Goal: Information Seeking & Learning: Compare options

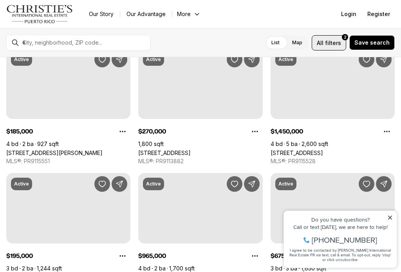
click at [332, 40] on span "filters" at bounding box center [333, 43] width 16 height 8
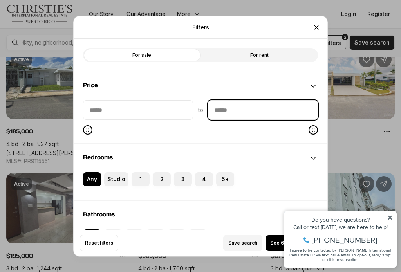
click at [220, 111] on input "priceMax" at bounding box center [262, 109] width 109 height 19
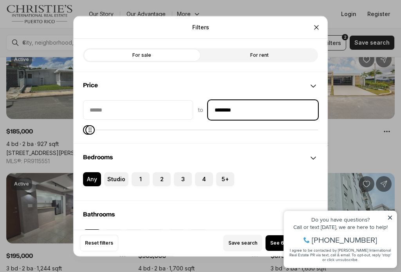
type input "********"
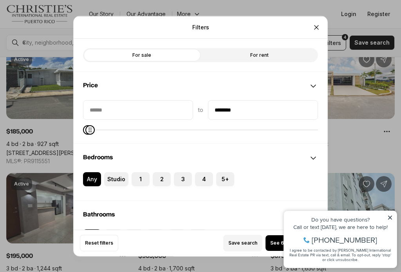
click at [165, 56] on label "For sale" at bounding box center [141, 55] width 117 height 14
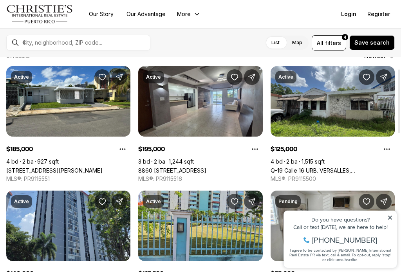
scroll to position [39, 0]
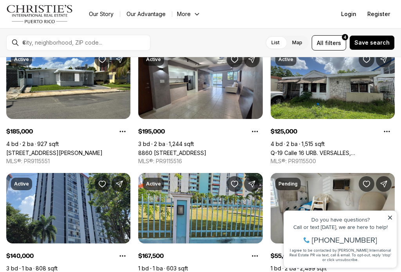
click at [389, 218] on icon at bounding box center [390, 218] width 4 height 4
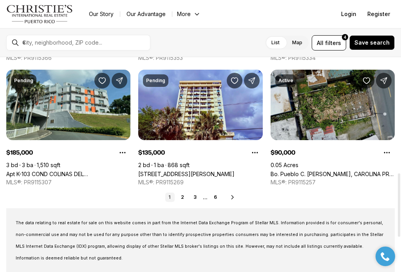
scroll to position [352, 0]
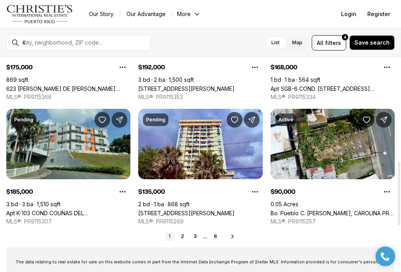
click at [233, 237] on icon at bounding box center [232, 236] width 6 height 6
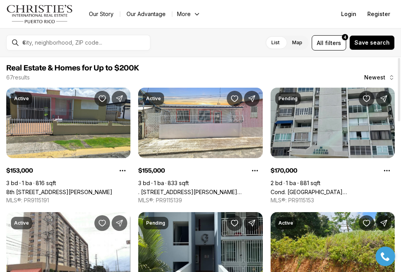
click at [330, 189] on link "Cond. [GEOGRAPHIC_DATA][STREET_ADDRESS] LAGUNA #8E, [GEOGRAPHIC_DATA], 00979" at bounding box center [333, 192] width 124 height 7
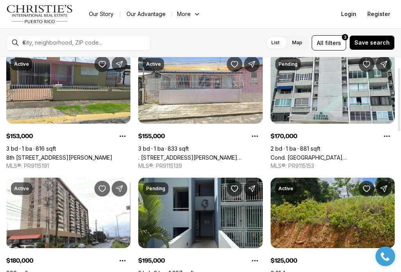
scroll to position [117, 0]
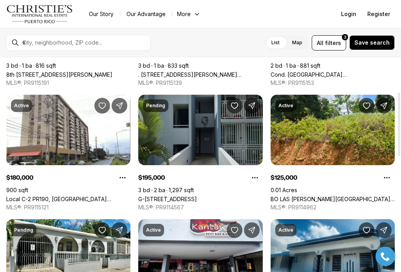
click at [197, 196] on link "G-[STREET_ADDRESS]" at bounding box center [167, 199] width 59 height 7
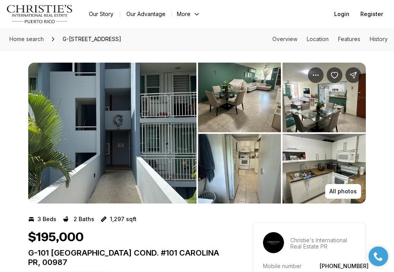
click at [238, 113] on img "View image gallery" at bounding box center [239, 98] width 83 height 70
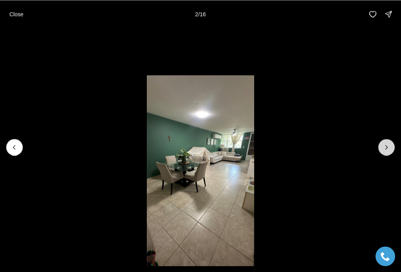
click at [388, 143] on button "Next slide" at bounding box center [386, 147] width 16 height 16
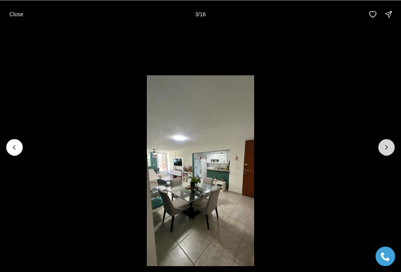
click at [388, 144] on button "Next slide" at bounding box center [386, 147] width 16 height 16
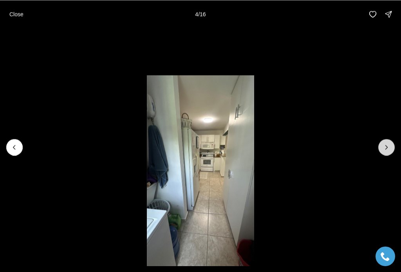
click at [388, 144] on icon "Next slide" at bounding box center [387, 147] width 8 height 8
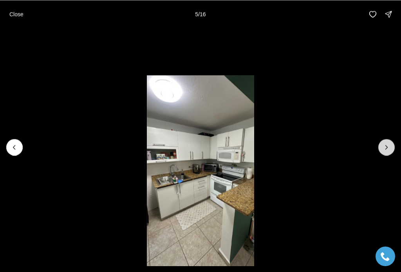
click at [388, 144] on icon "Next slide" at bounding box center [387, 147] width 8 height 8
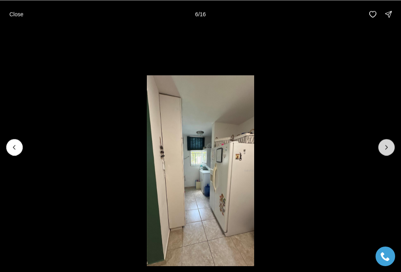
click at [388, 144] on icon "Next slide" at bounding box center [387, 147] width 8 height 8
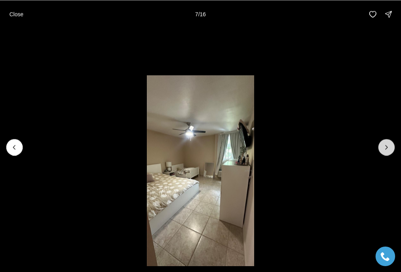
click at [388, 144] on icon "Next slide" at bounding box center [387, 147] width 8 height 8
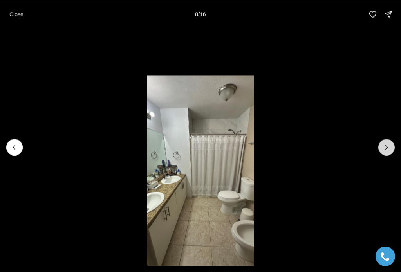
click at [388, 144] on icon "Next slide" at bounding box center [387, 147] width 8 height 8
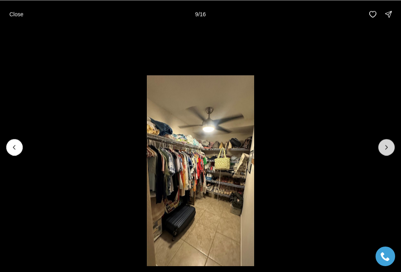
click at [388, 144] on icon "Next slide" at bounding box center [387, 147] width 8 height 8
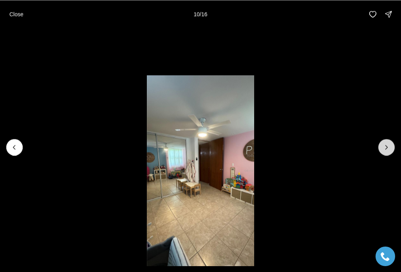
click at [388, 144] on icon "Next slide" at bounding box center [387, 147] width 8 height 8
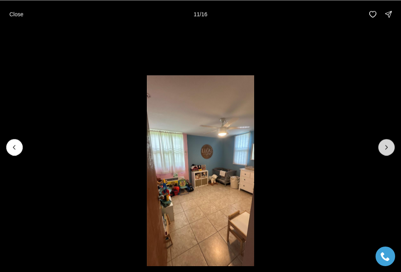
click at [388, 144] on icon "Next slide" at bounding box center [387, 147] width 8 height 8
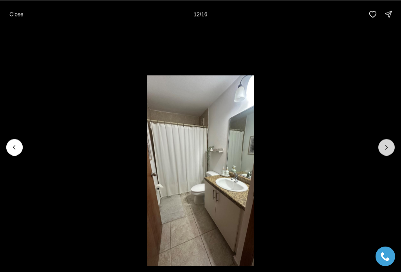
click at [388, 144] on icon "Next slide" at bounding box center [387, 147] width 8 height 8
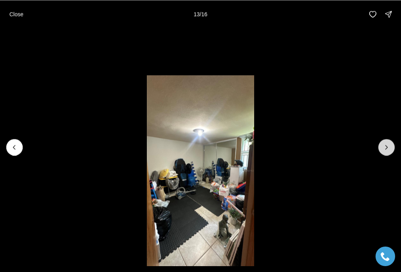
click at [388, 144] on icon "Next slide" at bounding box center [387, 147] width 8 height 8
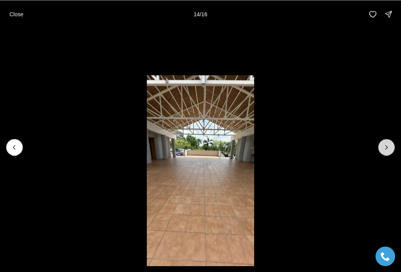
click at [388, 144] on icon "Next slide" at bounding box center [387, 147] width 8 height 8
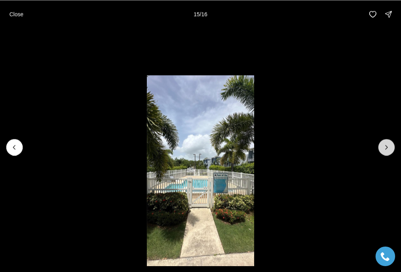
click at [388, 144] on icon "Next slide" at bounding box center [387, 147] width 8 height 8
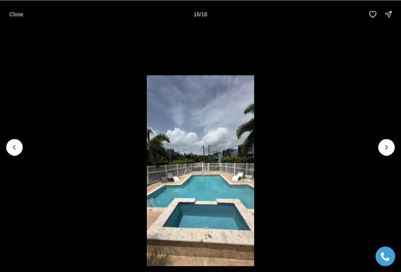
click at [379, 147] on div at bounding box center [386, 147] width 16 height 16
drag, startPoint x: 9, startPoint y: 15, endPoint x: 10, endPoint y: 7, distance: 8.7
click at [9, 13] on button "Close" at bounding box center [16, 14] width 23 height 16
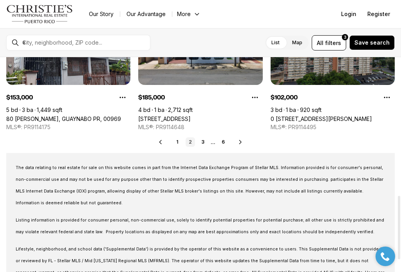
scroll to position [470, 0]
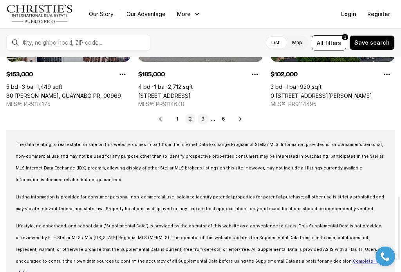
click at [200, 120] on link "3" at bounding box center [202, 118] width 9 height 9
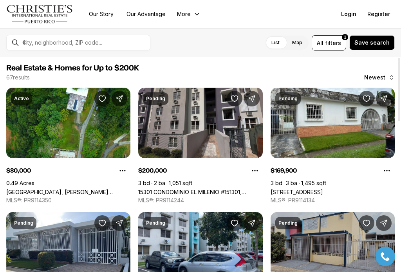
click at [207, 189] on link "15301 CONDOMINIO EL MILENIO #151301, CAROLINA PR, 00983" at bounding box center [200, 192] width 124 height 7
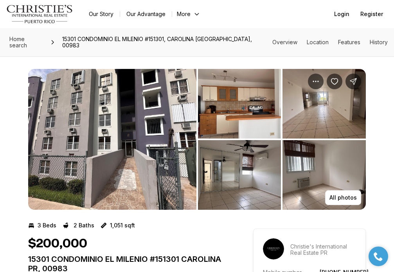
click at [228, 117] on img "View image gallery" at bounding box center [239, 104] width 83 height 70
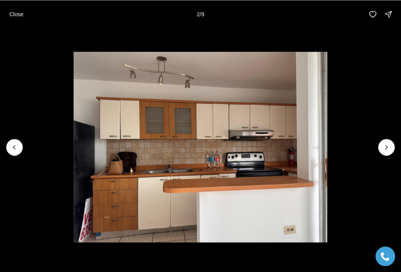
click at [394, 153] on li "2 of 9" at bounding box center [200, 147] width 401 height 238
click at [394, 146] on li "2 of 9" at bounding box center [200, 147] width 401 height 238
click at [389, 143] on button "Next slide" at bounding box center [386, 147] width 16 height 16
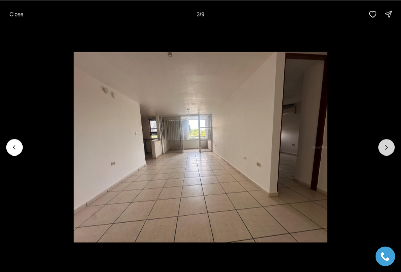
click at [389, 140] on button "Next slide" at bounding box center [386, 147] width 16 height 16
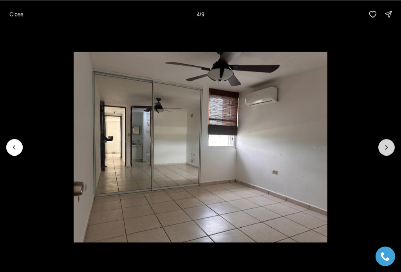
click at [389, 140] on button "Next slide" at bounding box center [386, 147] width 16 height 16
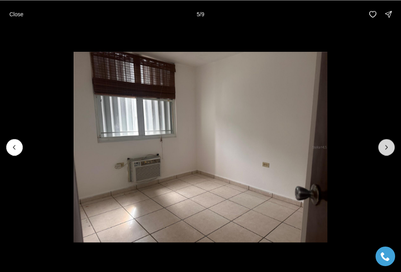
click at [389, 140] on button "Next slide" at bounding box center [386, 147] width 16 height 16
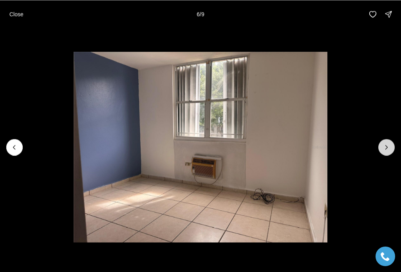
click at [389, 140] on button "Next slide" at bounding box center [386, 147] width 16 height 16
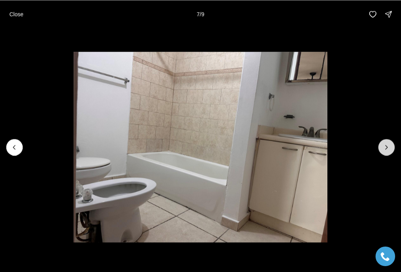
click at [389, 140] on button "Next slide" at bounding box center [386, 147] width 16 height 16
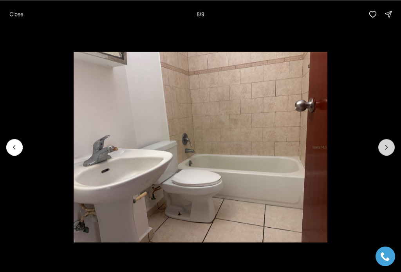
click at [389, 140] on button "Next slide" at bounding box center [386, 147] width 16 height 16
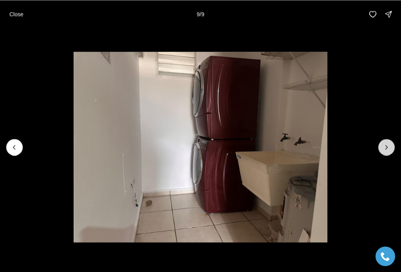
click at [389, 140] on div at bounding box center [386, 147] width 16 height 16
click at [389, 144] on div at bounding box center [386, 147] width 16 height 16
click at [19, 15] on p "Close" at bounding box center [16, 14] width 14 height 6
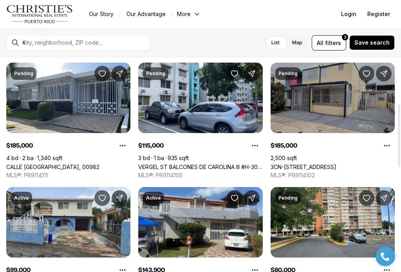
scroll to position [156, 0]
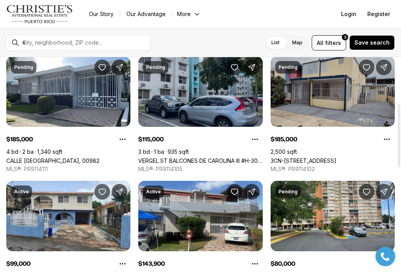
click at [195, 157] on link "VERGEL ST BALCONES DE CAROLINA III #H-302, CAROLINA [GEOGRAPHIC_DATA], 00987" at bounding box center [200, 160] width 124 height 7
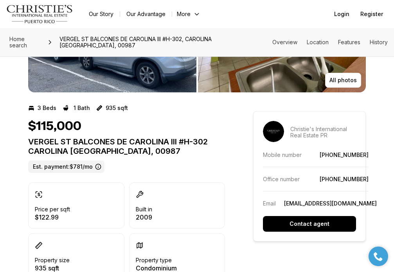
scroll to position [78, 0]
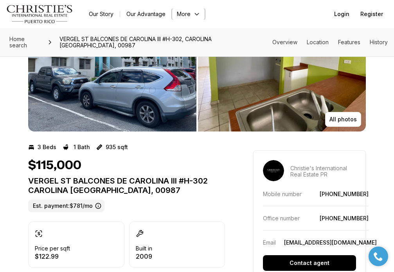
click at [188, 14] on button "More" at bounding box center [188, 14] width 33 height 11
drag, startPoint x: 86, startPoint y: 23, endPoint x: 65, endPoint y: 30, distance: 22.2
click at [86, 24] on nav "Go to: Homepage Our Story Our Advantage More Specialists Exclusive Properties C…" at bounding box center [197, 14] width 394 height 28
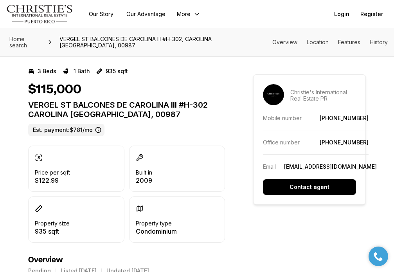
scroll to position [0, 0]
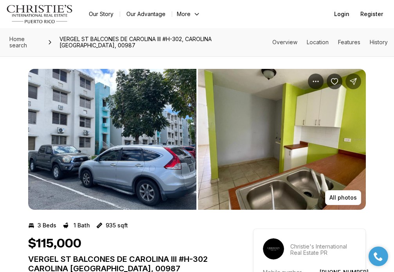
click at [355, 78] on icon "Share Property: VERGEL ST BALCONES DE CAROLINA III #H-302" at bounding box center [354, 82] width 8 height 8
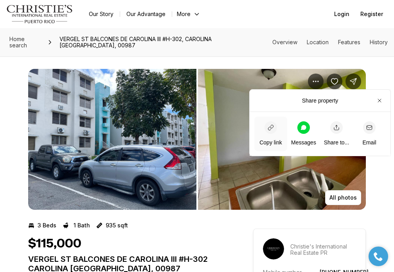
click at [270, 128] on icon "button" at bounding box center [270, 127] width 5 height 5
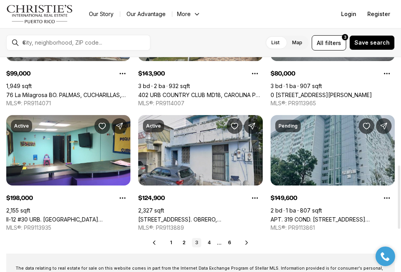
scroll to position [391, 0]
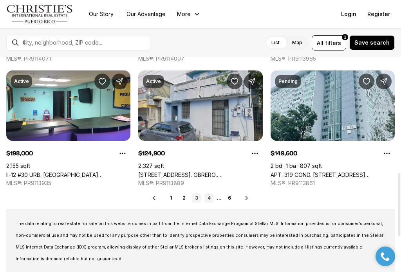
click at [208, 197] on link "4" at bounding box center [208, 197] width 9 height 9
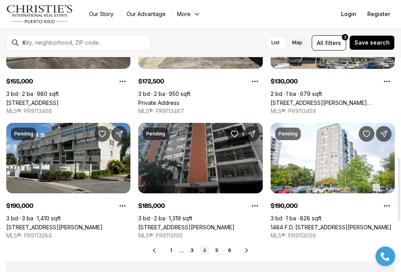
scroll to position [352, 0]
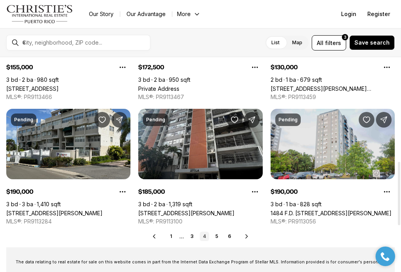
click at [338, 210] on link "1484 F.D. ROOSEVELT #1301, SAN JUAN PR, 00920" at bounding box center [331, 213] width 121 height 7
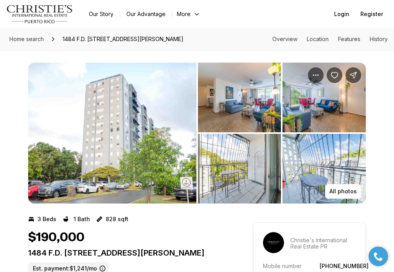
click at [245, 127] on img "View image gallery" at bounding box center [239, 98] width 83 height 70
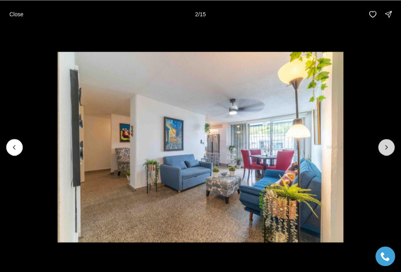
click at [385, 150] on icon "Next slide" at bounding box center [387, 147] width 8 height 8
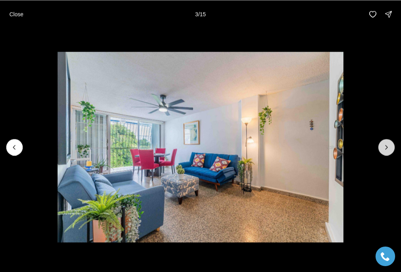
click at [385, 150] on icon "Next slide" at bounding box center [387, 147] width 8 height 8
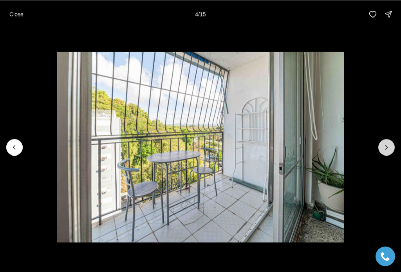
click at [385, 150] on icon "Next slide" at bounding box center [387, 147] width 8 height 8
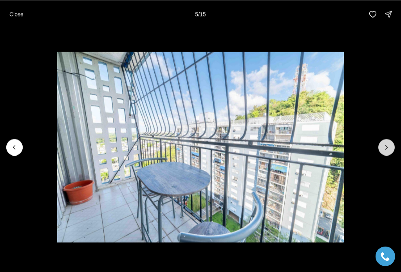
click at [385, 150] on icon "Next slide" at bounding box center [387, 147] width 8 height 8
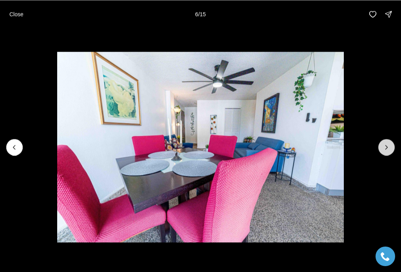
click at [385, 150] on icon "Next slide" at bounding box center [387, 147] width 8 height 8
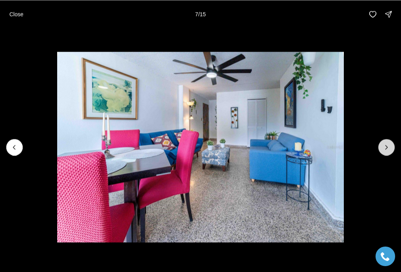
click at [385, 150] on icon "Next slide" at bounding box center [387, 147] width 8 height 8
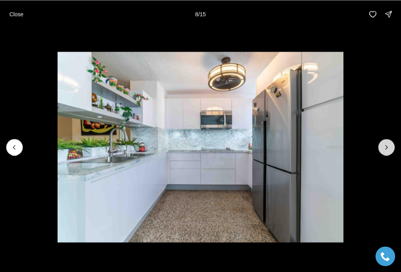
click at [385, 150] on icon "Next slide" at bounding box center [387, 147] width 8 height 8
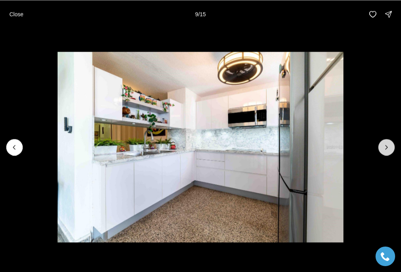
click at [386, 143] on button "Next slide" at bounding box center [386, 147] width 16 height 16
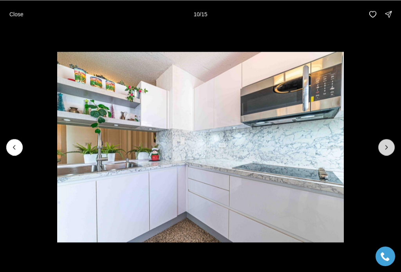
click at [386, 143] on button "Next slide" at bounding box center [386, 147] width 16 height 16
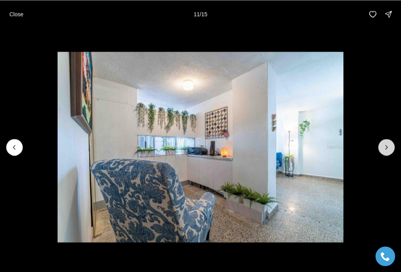
click at [386, 143] on button "Next slide" at bounding box center [386, 147] width 16 height 16
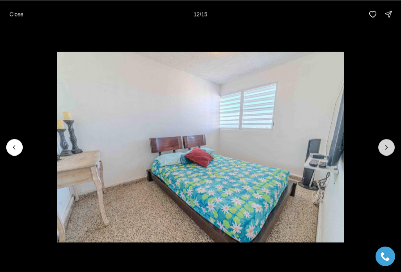
click at [386, 143] on button "Next slide" at bounding box center [386, 147] width 16 height 16
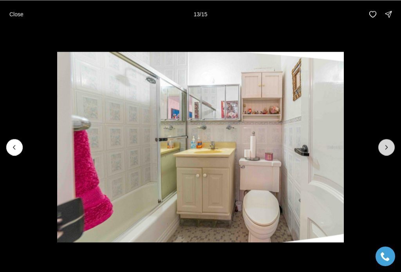
click at [386, 143] on button "Next slide" at bounding box center [386, 147] width 16 height 16
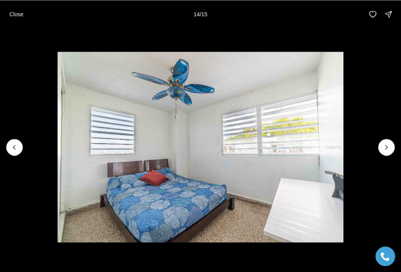
click at [19, 13] on p "Close" at bounding box center [16, 14] width 14 height 6
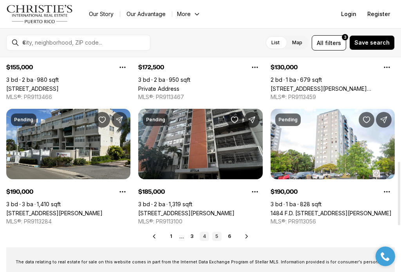
click at [217, 236] on link "5" at bounding box center [216, 236] width 9 height 9
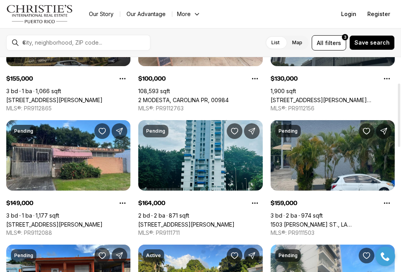
scroll to position [78, 0]
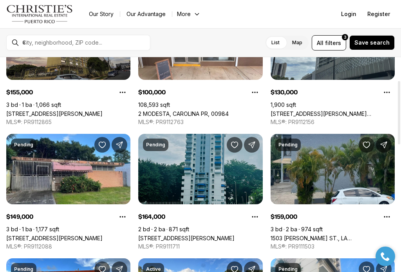
click at [216, 235] on link "[STREET_ADDRESS][PERSON_NAME]" at bounding box center [186, 238] width 96 height 7
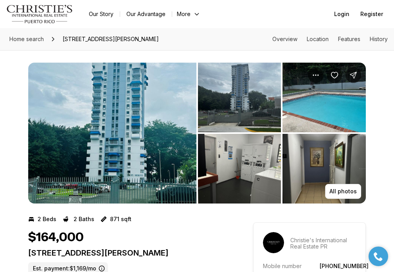
click at [260, 125] on img "View image gallery" at bounding box center [239, 98] width 83 height 70
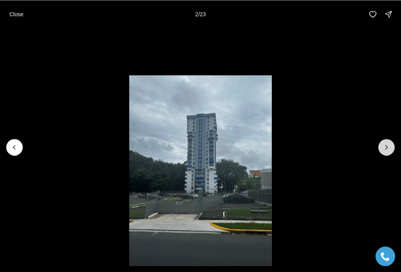
click at [392, 148] on button "Next slide" at bounding box center [386, 147] width 16 height 16
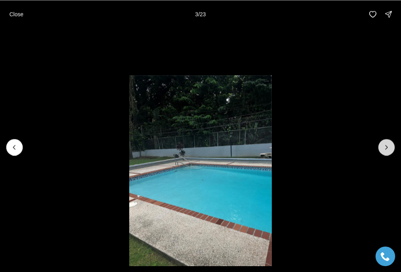
click at [392, 148] on button "Next slide" at bounding box center [386, 147] width 16 height 16
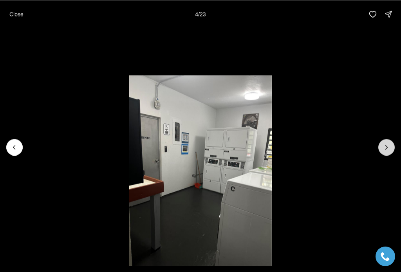
click at [392, 148] on button "Next slide" at bounding box center [386, 147] width 16 height 16
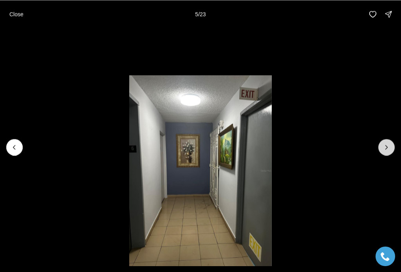
click at [392, 148] on button "Next slide" at bounding box center [386, 147] width 16 height 16
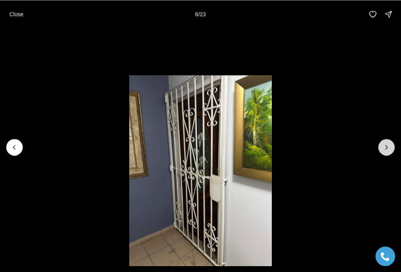
click at [392, 148] on button "Next slide" at bounding box center [386, 147] width 16 height 16
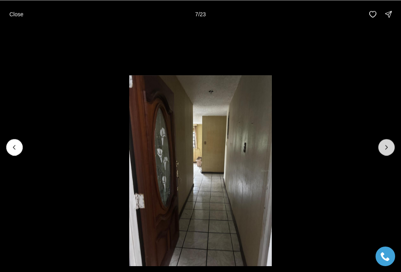
click at [392, 148] on button "Next slide" at bounding box center [386, 147] width 16 height 16
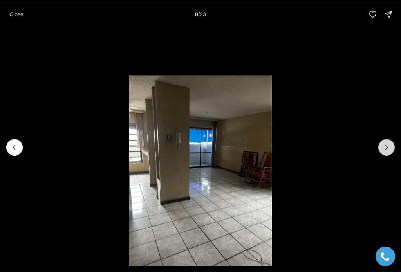
click at [392, 148] on button "Next slide" at bounding box center [386, 147] width 16 height 16
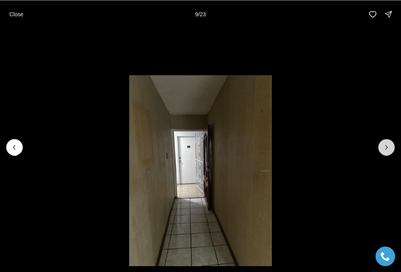
click at [392, 148] on button "Next slide" at bounding box center [386, 147] width 16 height 16
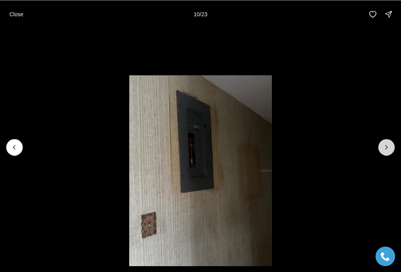
click at [392, 148] on button "Next slide" at bounding box center [386, 147] width 16 height 16
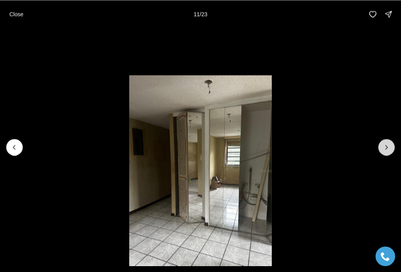
click at [392, 148] on button "Next slide" at bounding box center [386, 147] width 16 height 16
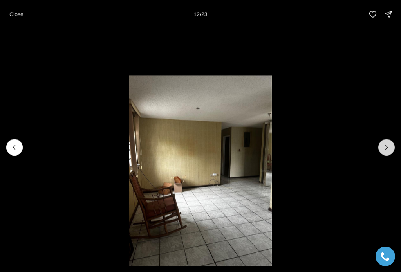
click at [392, 148] on button "Next slide" at bounding box center [386, 147] width 16 height 16
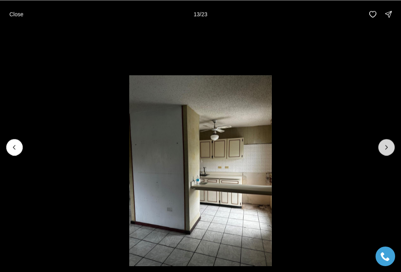
click at [392, 148] on button "Next slide" at bounding box center [386, 147] width 16 height 16
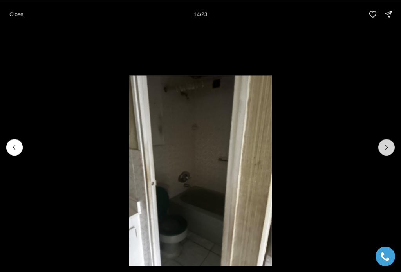
click at [392, 148] on button "Next slide" at bounding box center [386, 147] width 16 height 16
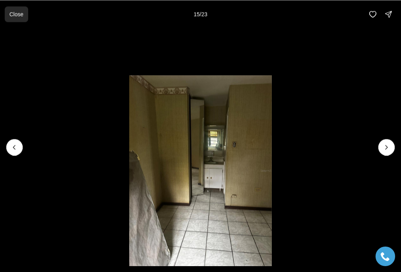
click at [21, 9] on button "Close" at bounding box center [16, 14] width 23 height 16
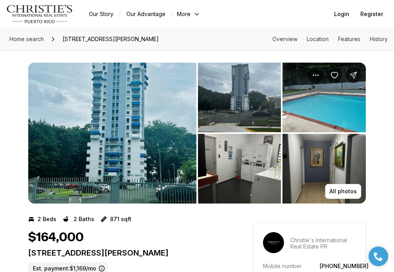
click at [237, 176] on img "View image gallery" at bounding box center [239, 169] width 83 height 70
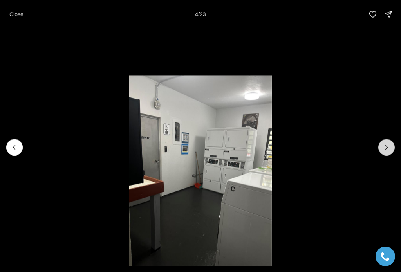
click at [388, 145] on icon "Next slide" at bounding box center [387, 147] width 8 height 8
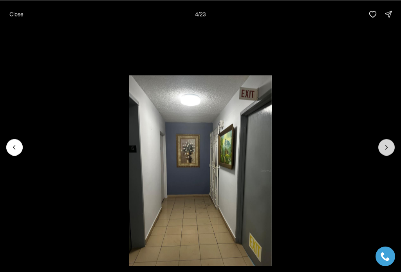
click at [388, 145] on icon "Next slide" at bounding box center [387, 147] width 8 height 8
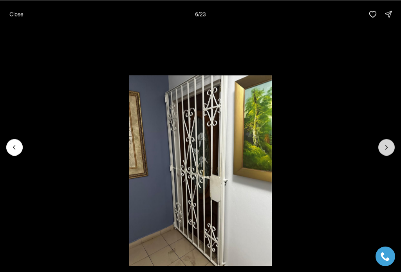
click at [388, 145] on icon "Next slide" at bounding box center [387, 147] width 8 height 8
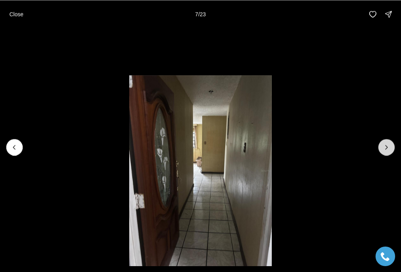
click at [388, 145] on icon "Next slide" at bounding box center [387, 147] width 8 height 8
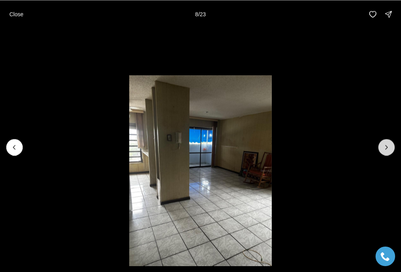
click at [388, 145] on icon "Next slide" at bounding box center [387, 147] width 8 height 8
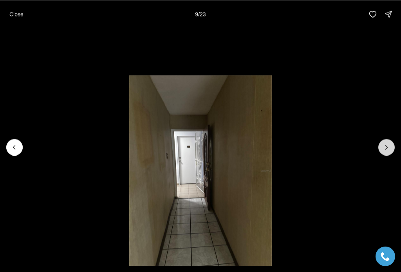
click at [388, 145] on icon "Next slide" at bounding box center [387, 147] width 8 height 8
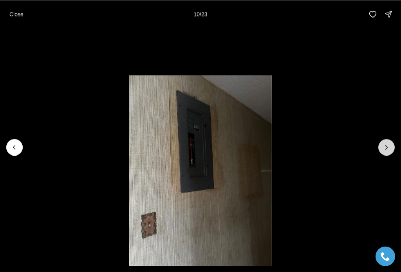
click at [388, 145] on icon "Next slide" at bounding box center [387, 147] width 8 height 8
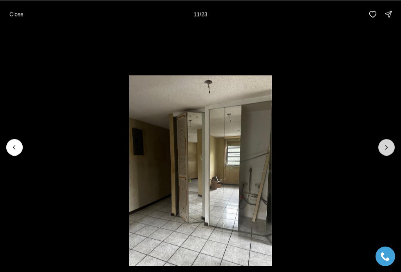
click at [387, 147] on icon "Next slide" at bounding box center [387, 147] width 2 height 4
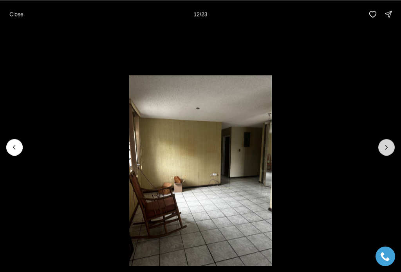
click at [387, 147] on icon "Next slide" at bounding box center [387, 147] width 2 height 4
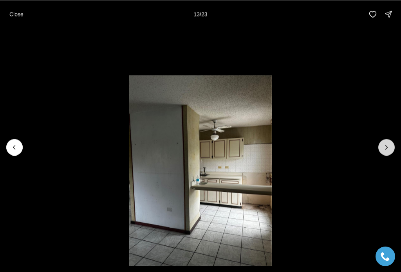
click at [387, 147] on icon "Next slide" at bounding box center [387, 147] width 2 height 4
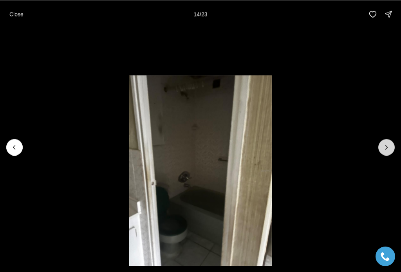
click at [387, 147] on icon "Next slide" at bounding box center [387, 147] width 8 height 8
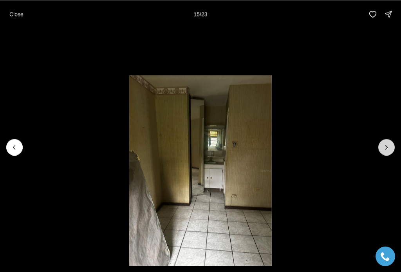
click at [387, 147] on icon "Next slide" at bounding box center [387, 147] width 8 height 8
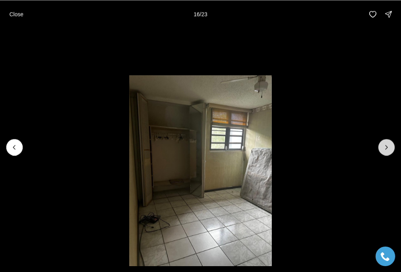
click at [387, 147] on icon "Next slide" at bounding box center [387, 147] width 8 height 8
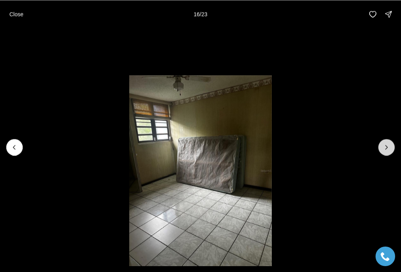
click at [387, 147] on icon "Next slide" at bounding box center [387, 147] width 8 height 8
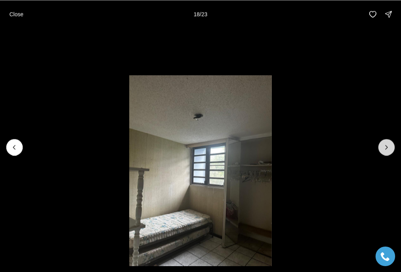
click at [387, 147] on icon "Next slide" at bounding box center [387, 147] width 8 height 8
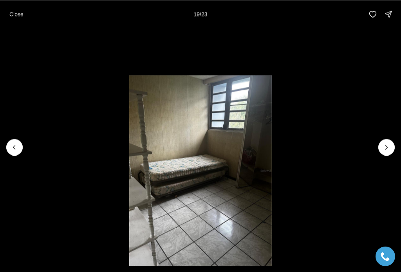
click at [14, 13] on p "Close" at bounding box center [16, 14] width 14 height 6
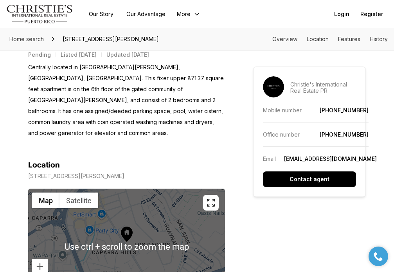
scroll to position [392, 0]
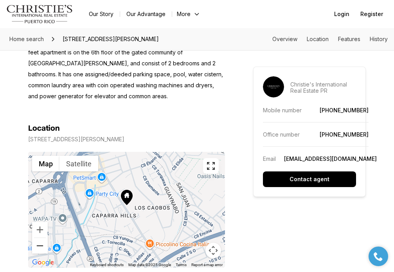
click at [35, 240] on button "Zoom out" at bounding box center [40, 246] width 16 height 16
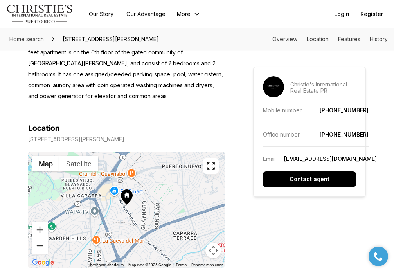
click at [35, 240] on button "Zoom out" at bounding box center [40, 246] width 16 height 16
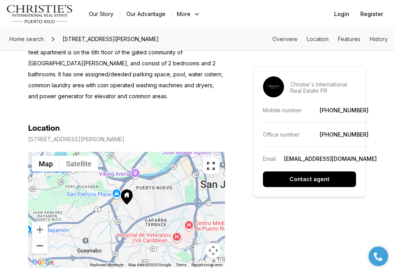
click at [35, 240] on button "Zoom out" at bounding box center [40, 246] width 16 height 16
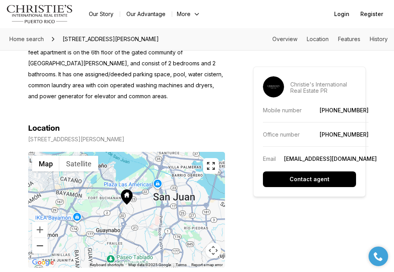
click at [35, 240] on button "Zoom out" at bounding box center [40, 246] width 16 height 16
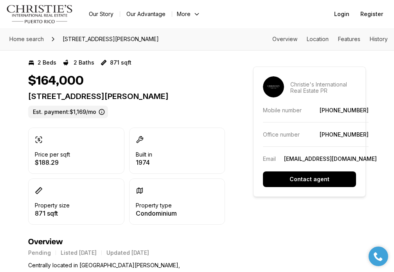
scroll to position [0, 0]
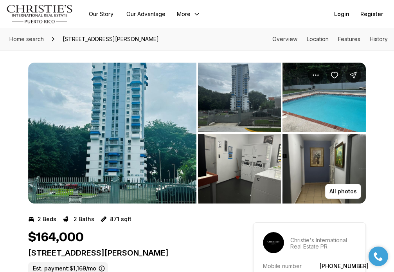
click at [335, 160] on img "View image gallery" at bounding box center [324, 169] width 83 height 70
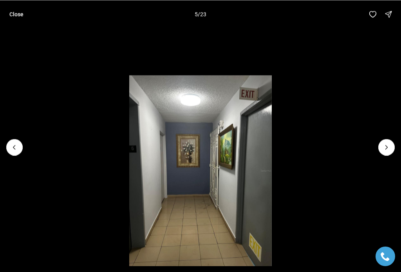
drag, startPoint x: 376, startPoint y: 149, endPoint x: 389, endPoint y: 157, distance: 15.4
click at [388, 158] on li "5 of 23" at bounding box center [200, 147] width 401 height 238
click at [394, 148] on button "Next slide" at bounding box center [386, 147] width 16 height 16
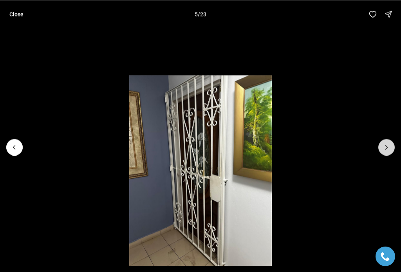
click at [393, 148] on button "Next slide" at bounding box center [386, 147] width 16 height 16
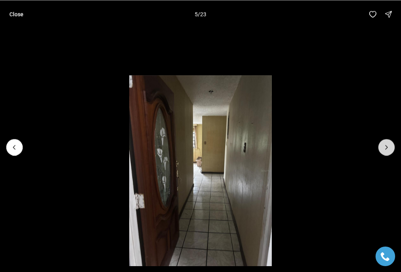
click at [393, 148] on button "Next slide" at bounding box center [386, 147] width 16 height 16
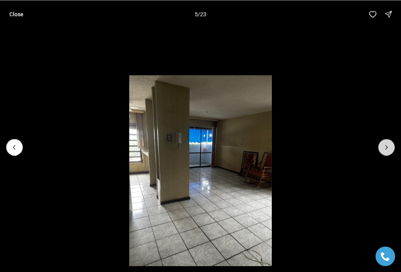
click at [393, 148] on button "Next slide" at bounding box center [386, 147] width 16 height 16
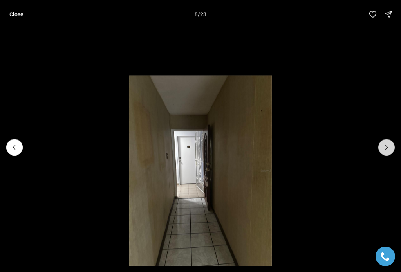
click at [393, 148] on button "Next slide" at bounding box center [386, 147] width 16 height 16
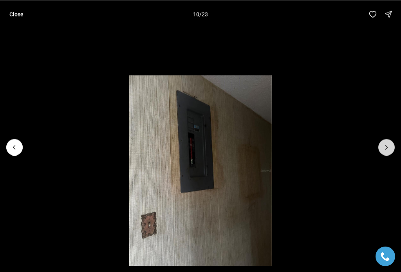
click at [393, 148] on button "Next slide" at bounding box center [386, 147] width 16 height 16
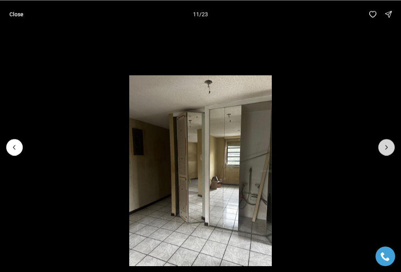
click at [393, 148] on button "Next slide" at bounding box center [386, 147] width 16 height 16
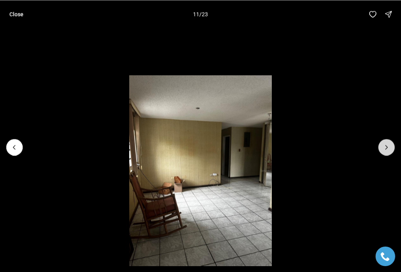
click at [393, 148] on button "Next slide" at bounding box center [386, 147] width 16 height 16
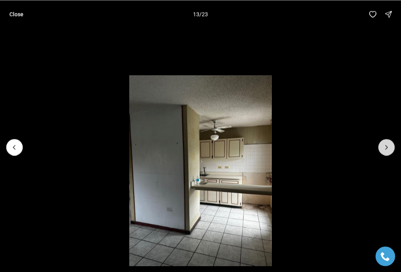
click at [393, 148] on button "Next slide" at bounding box center [386, 147] width 16 height 16
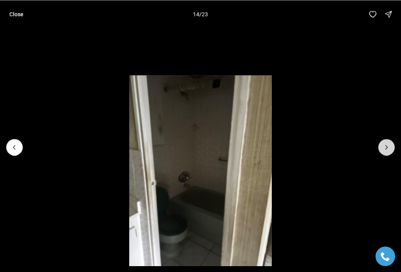
click at [393, 149] on button "Next slide" at bounding box center [386, 147] width 16 height 16
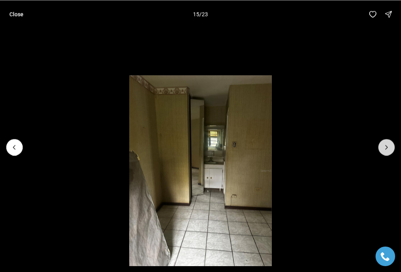
click at [394, 150] on button "Next slide" at bounding box center [386, 147] width 16 height 16
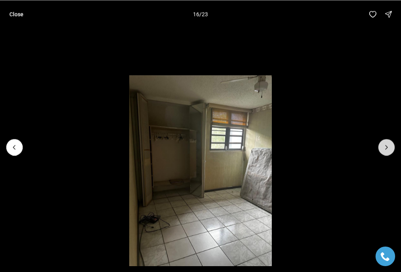
click at [394, 151] on button "Next slide" at bounding box center [386, 147] width 16 height 16
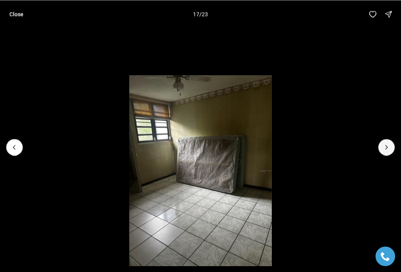
click at [394, 151] on div at bounding box center [200, 147] width 401 height 238
click at [391, 144] on button "Next slide" at bounding box center [386, 147] width 16 height 16
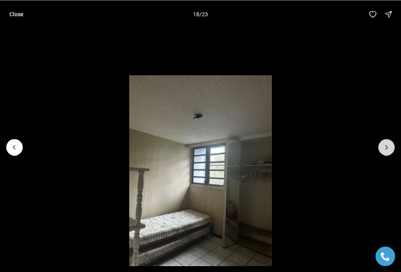
click at [391, 144] on button "Next slide" at bounding box center [386, 147] width 16 height 16
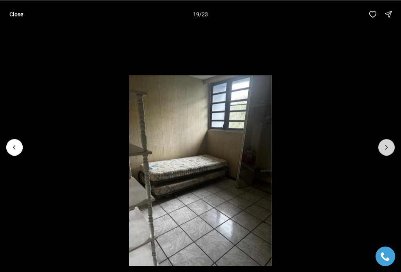
click at [391, 144] on button "Next slide" at bounding box center [386, 147] width 16 height 16
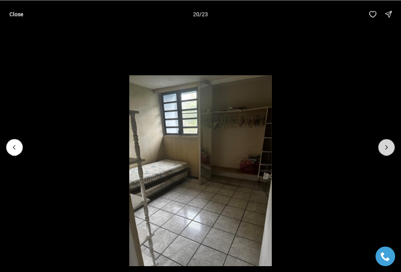
click at [392, 146] on button "Next slide" at bounding box center [386, 147] width 16 height 16
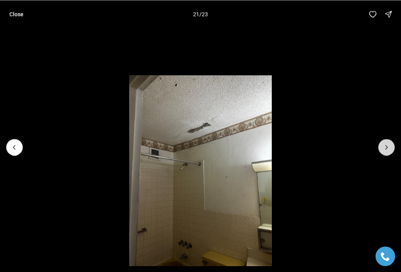
click at [393, 147] on button "Next slide" at bounding box center [386, 147] width 16 height 16
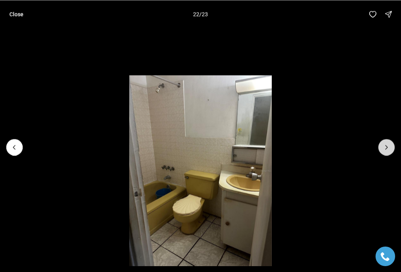
click at [394, 148] on button "Next slide" at bounding box center [386, 147] width 16 height 16
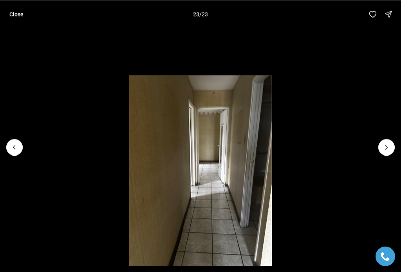
click at [394, 148] on div at bounding box center [386, 147] width 16 height 16
drag, startPoint x: 24, startPoint y: 1, endPoint x: 19, endPoint y: 10, distance: 10.3
click at [22, 6] on div "Close 23 / 23" at bounding box center [200, 14] width 401 height 28
click at [18, 11] on button "Close" at bounding box center [16, 14] width 23 height 16
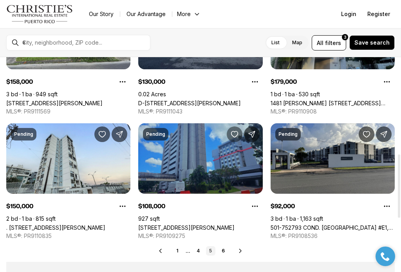
scroll to position [327, 0]
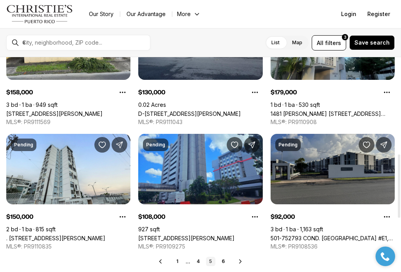
click at [318, 235] on link "501-752793 COND. [GEOGRAPHIC_DATA] #E1, [GEOGRAPHIC_DATA], 00985" at bounding box center [333, 238] width 124 height 7
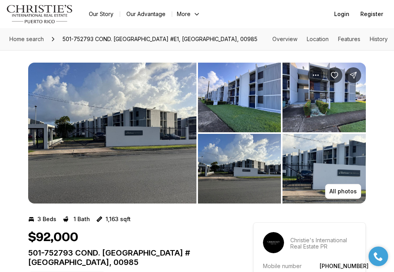
click at [143, 117] on img "View image gallery" at bounding box center [112, 133] width 168 height 141
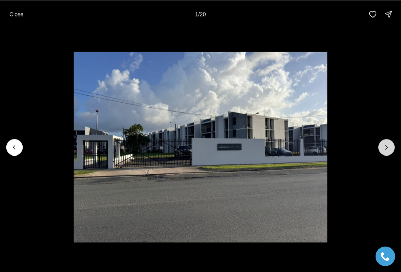
click at [388, 150] on icon "Next slide" at bounding box center [387, 147] width 8 height 8
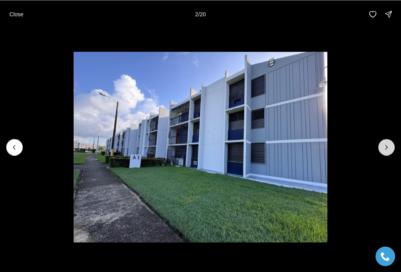
click at [388, 150] on icon "Next slide" at bounding box center [387, 147] width 8 height 8
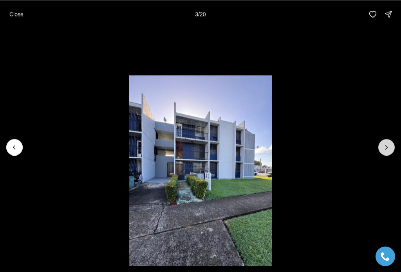
click at [388, 150] on icon "Next slide" at bounding box center [387, 147] width 8 height 8
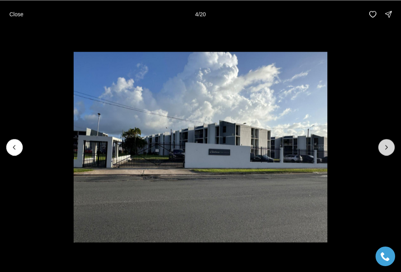
click at [388, 150] on icon "Next slide" at bounding box center [387, 147] width 8 height 8
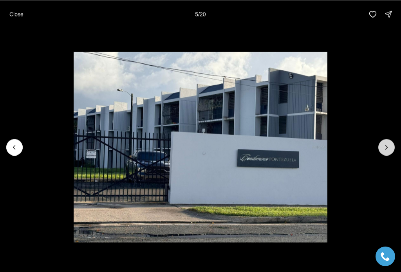
click at [388, 150] on icon "Next slide" at bounding box center [387, 147] width 8 height 8
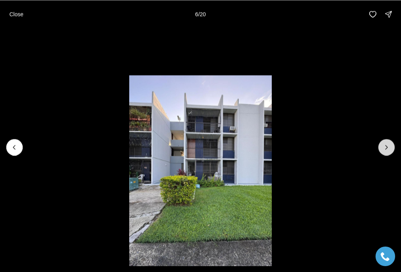
click at [388, 150] on icon "Next slide" at bounding box center [387, 147] width 8 height 8
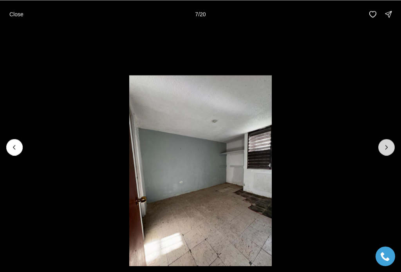
click at [388, 150] on icon "Next slide" at bounding box center [387, 147] width 8 height 8
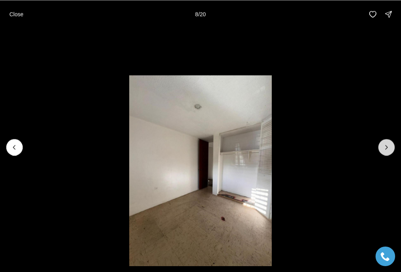
click at [388, 150] on icon "Next slide" at bounding box center [387, 147] width 8 height 8
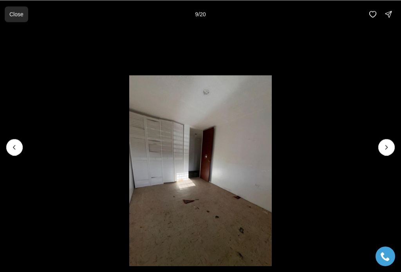
click at [16, 14] on p "Close" at bounding box center [16, 14] width 14 height 6
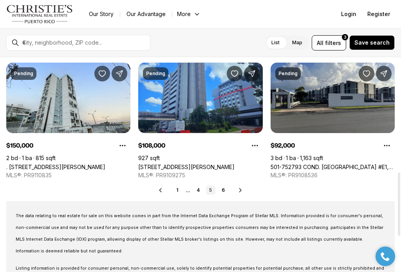
scroll to position [406, 0]
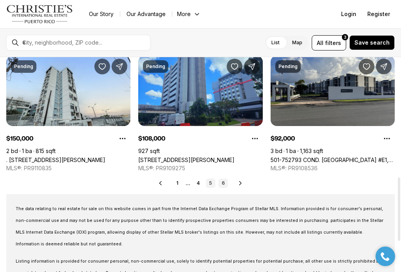
click at [224, 181] on link "6" at bounding box center [223, 183] width 9 height 9
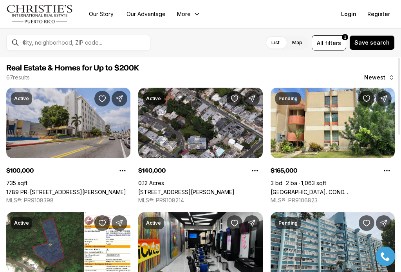
click at [72, 189] on link "1789 PR-[STREET_ADDRESS][PERSON_NAME]" at bounding box center [66, 192] width 120 height 7
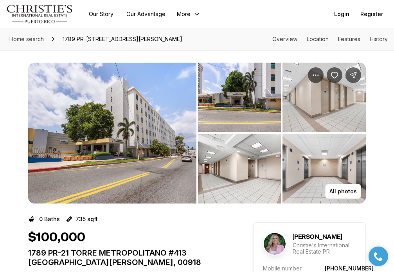
scroll to position [39, 0]
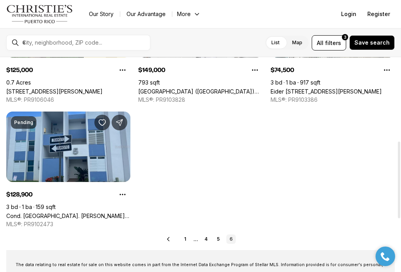
scroll to position [235, 0]
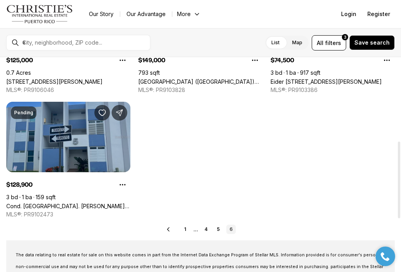
click at [68, 203] on link "Cond. [GEOGRAPHIC_DATA]. [PERSON_NAME] #64, CAROLINA PR, 00985" at bounding box center [68, 206] width 124 height 7
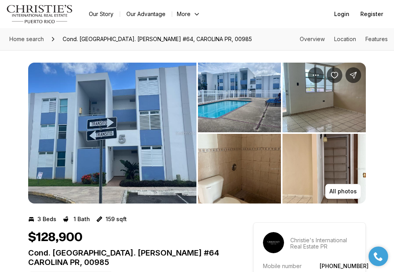
click at [216, 104] on img "View image gallery" at bounding box center [239, 98] width 83 height 70
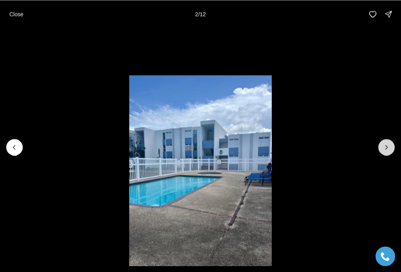
click at [394, 144] on button "Next slide" at bounding box center [386, 147] width 16 height 16
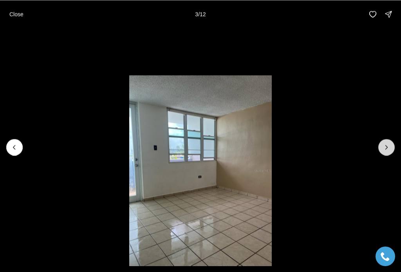
click at [394, 144] on button "Next slide" at bounding box center [386, 147] width 16 height 16
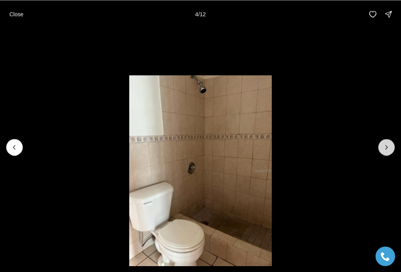
click at [394, 144] on button "Next slide" at bounding box center [386, 147] width 16 height 16
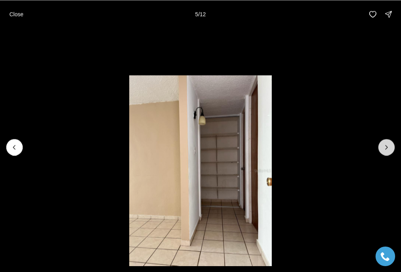
click at [394, 144] on button "Next slide" at bounding box center [386, 147] width 16 height 16
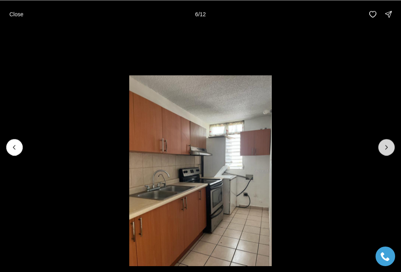
click at [394, 144] on button "Next slide" at bounding box center [386, 147] width 16 height 16
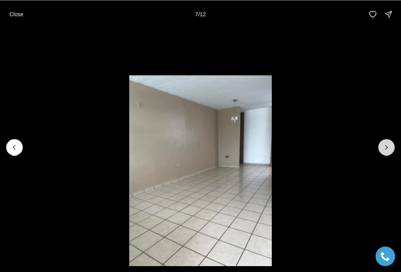
click at [394, 144] on button "Next slide" at bounding box center [386, 147] width 16 height 16
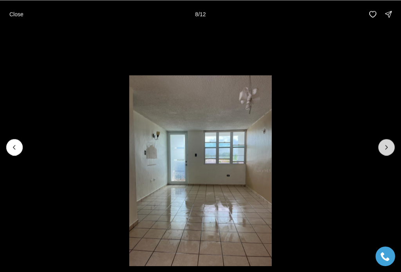
click at [394, 144] on button "Next slide" at bounding box center [386, 147] width 16 height 16
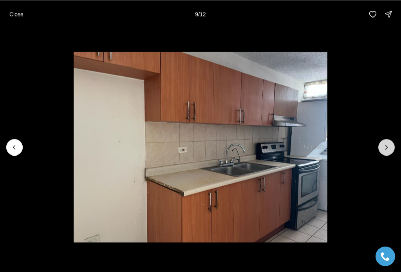
click at [394, 144] on button "Next slide" at bounding box center [386, 147] width 16 height 16
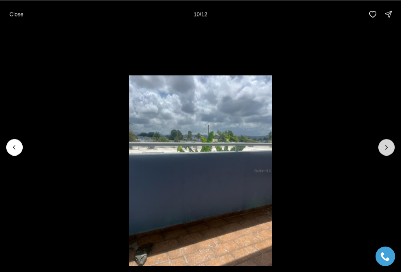
click at [394, 144] on button "Next slide" at bounding box center [386, 147] width 16 height 16
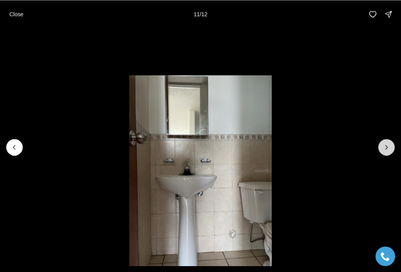
click at [394, 144] on button "Next slide" at bounding box center [386, 147] width 16 height 16
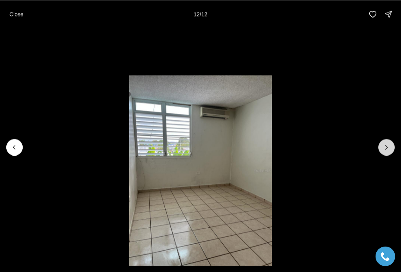
click at [394, 144] on div at bounding box center [386, 147] width 16 height 16
click at [390, 145] on div at bounding box center [386, 147] width 16 height 16
drag, startPoint x: 16, startPoint y: 12, endPoint x: 5, endPoint y: 26, distance: 17.6
click at [16, 13] on p "Close" at bounding box center [16, 14] width 14 height 6
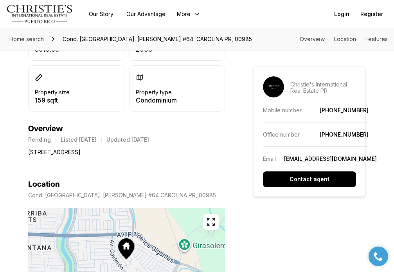
scroll to position [274, 0]
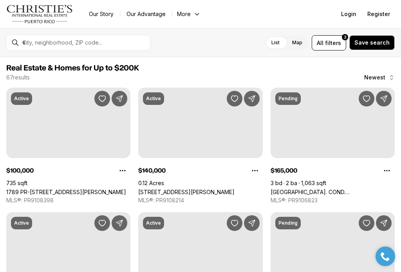
scroll to position [235, 0]
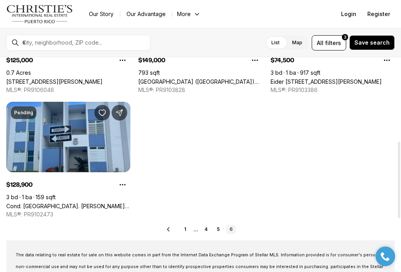
click at [234, 229] on link "6" at bounding box center [230, 229] width 9 height 9
click at [233, 229] on link "6" at bounding box center [230, 229] width 9 height 9
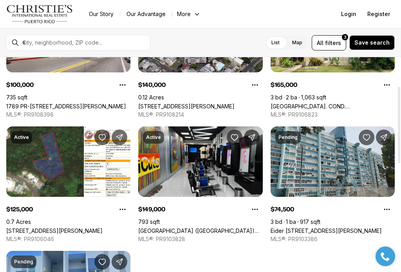
scroll to position [78, 0]
